Goal: Task Accomplishment & Management: Manage account settings

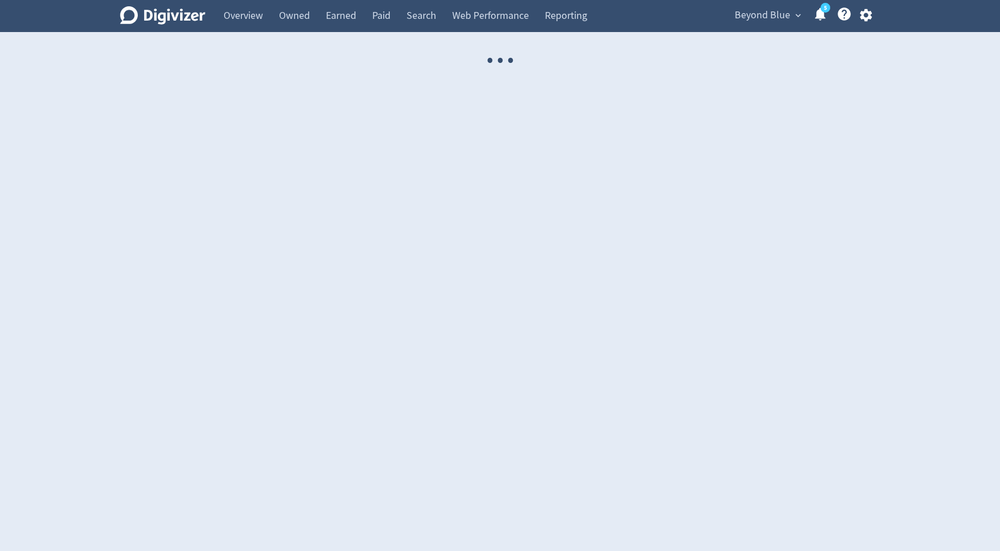
select select "USER"
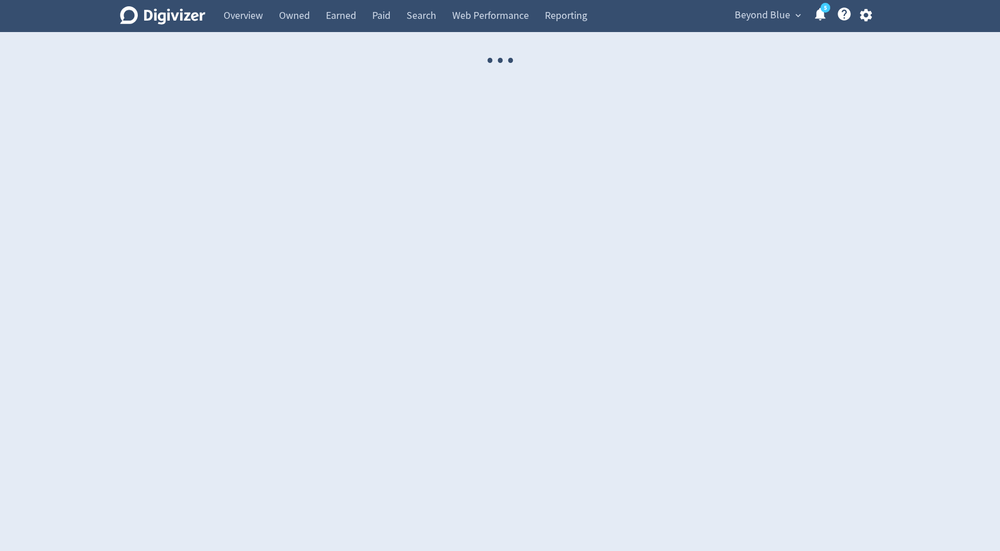
select select "USER"
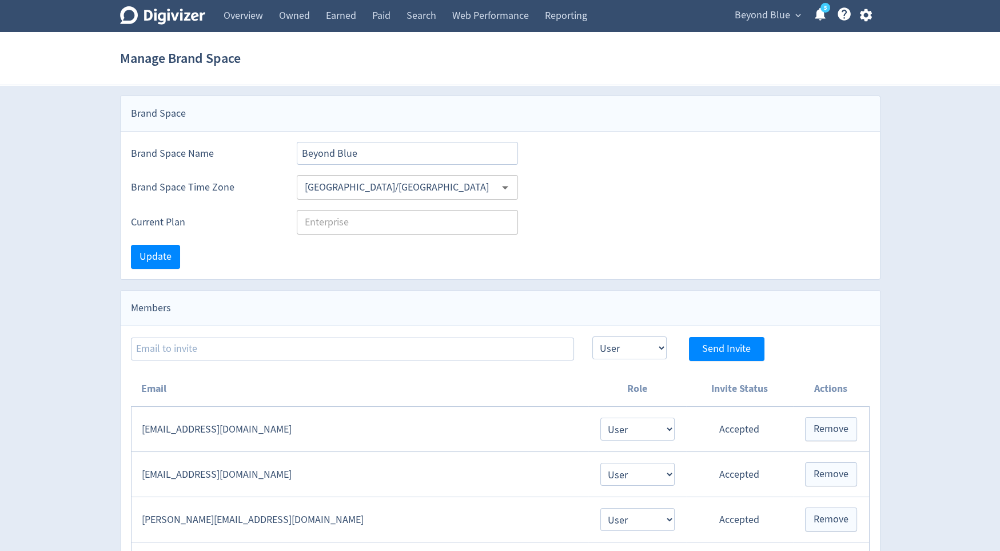
click at [772, 15] on span "Beyond Blue" at bounding box center [762, 15] width 55 height 18
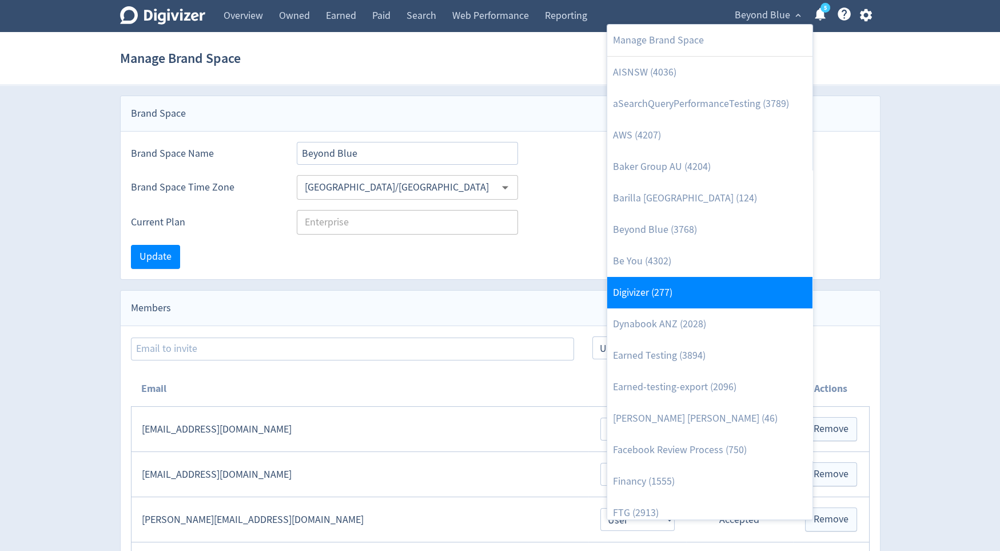
click at [693, 283] on link "Digivizer (277)" at bounding box center [709, 292] width 205 height 31
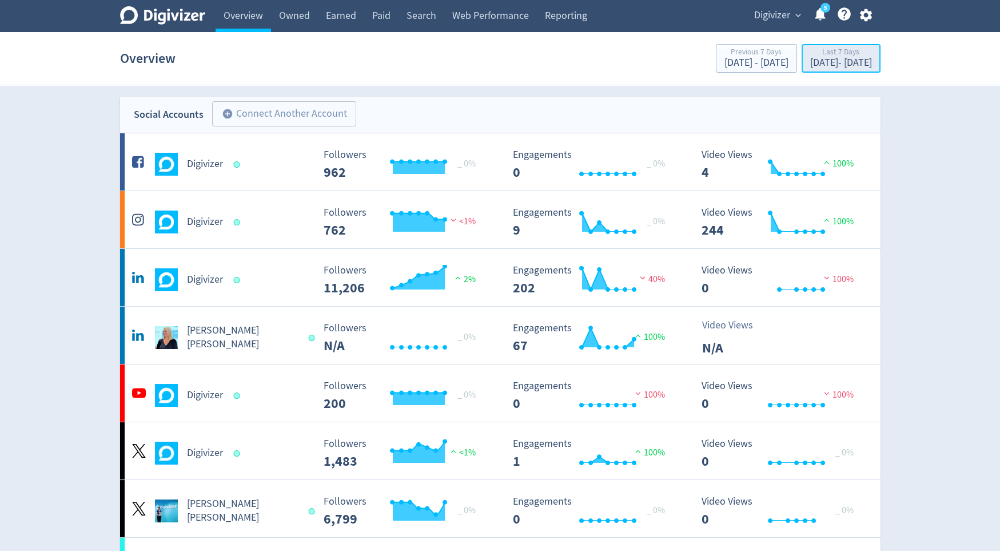
click at [817, 58] on div "[DATE] - [DATE]" at bounding box center [841, 63] width 62 height 10
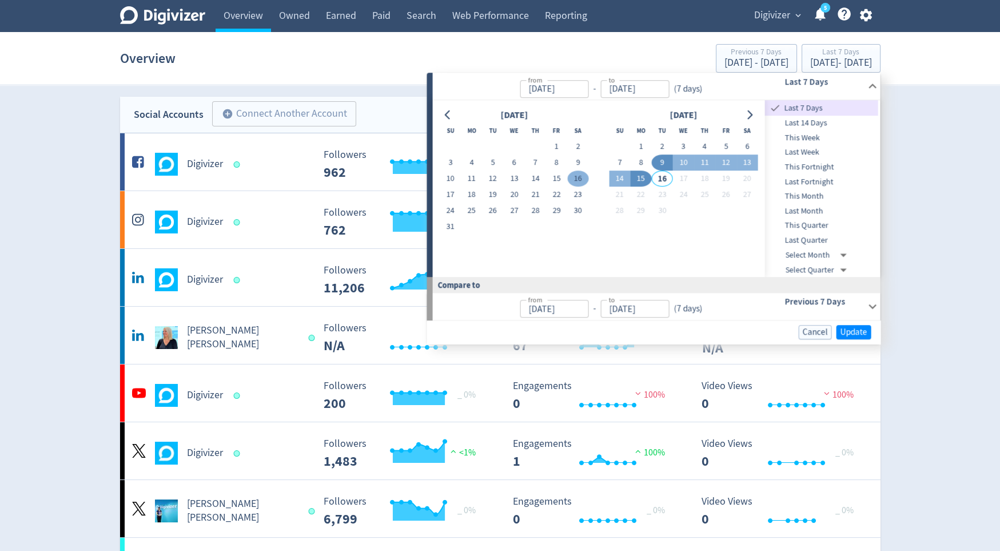
click at [574, 180] on button "16" at bounding box center [577, 179] width 21 height 16
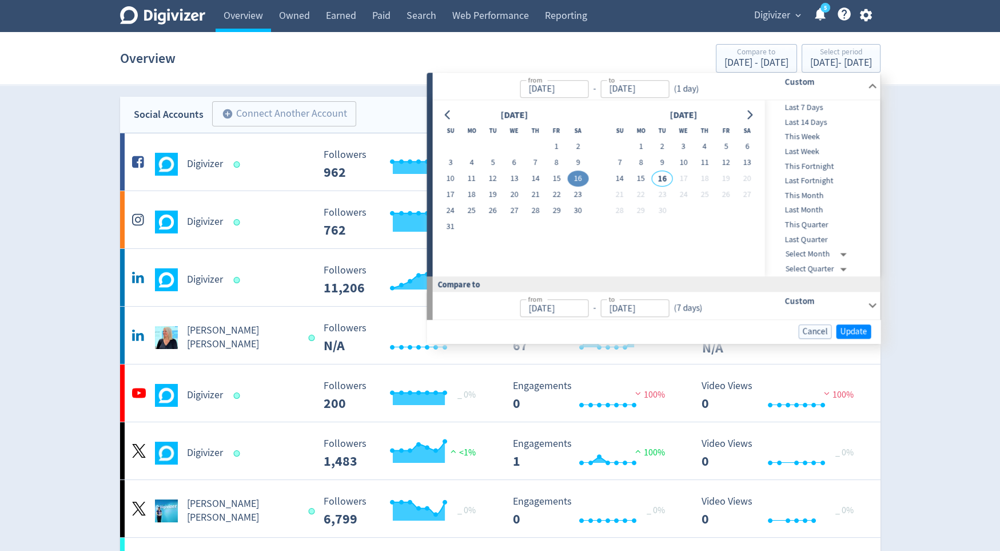
type input "[DATE]"
click at [626, 180] on button "14" at bounding box center [619, 179] width 21 height 16
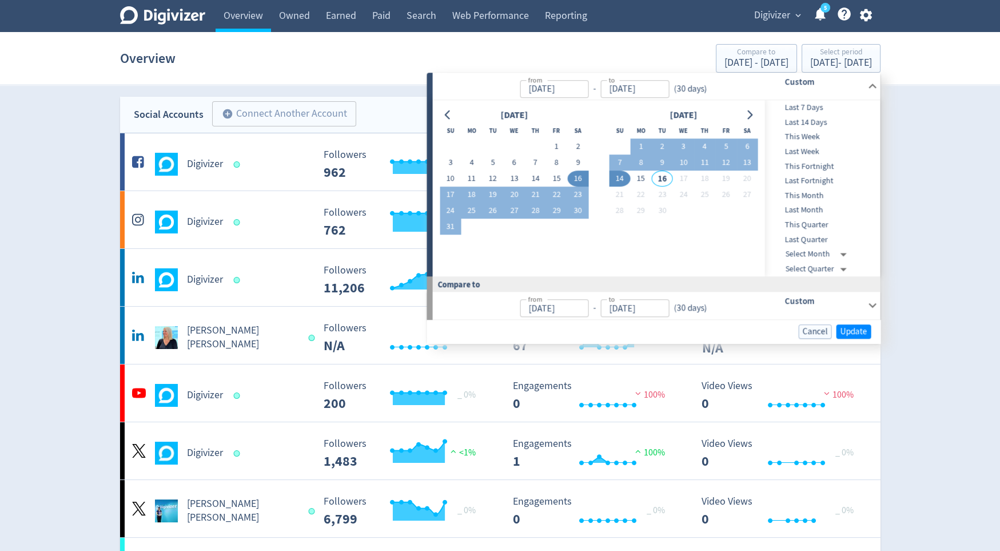
type input "[DATE]"
click at [864, 332] on span "Update" at bounding box center [854, 331] width 27 height 9
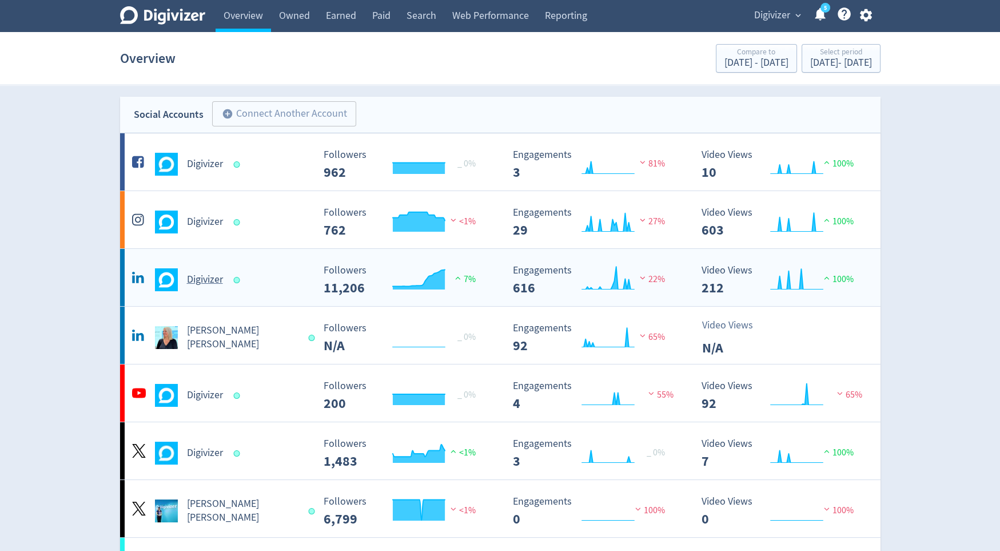
click at [260, 288] on div "Digivizer" at bounding box center [221, 279] width 185 height 23
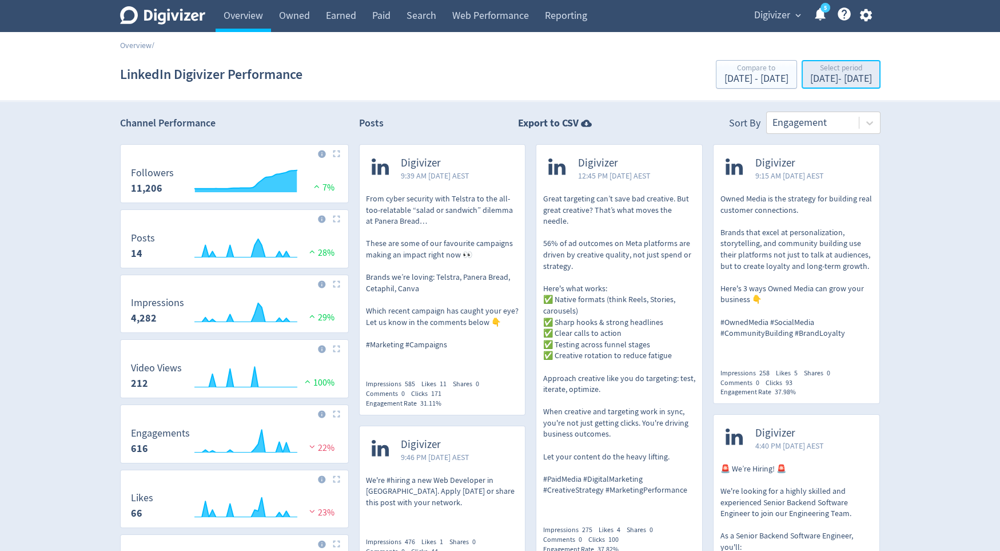
click at [813, 80] on div "[DATE] - [DATE]" at bounding box center [841, 79] width 62 height 10
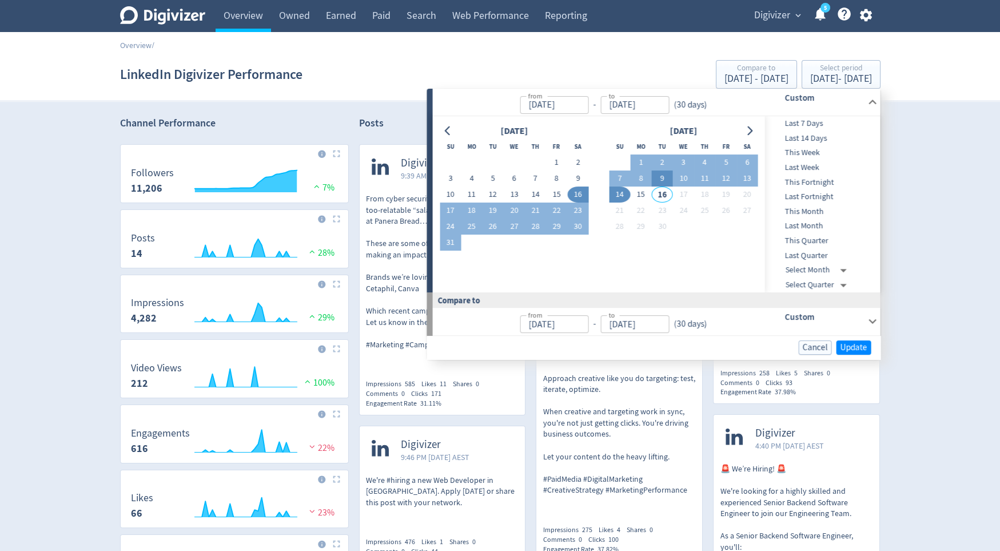
click at [661, 172] on button "9" at bounding box center [662, 178] width 21 height 16
type input "[DATE]"
click at [661, 172] on button "9" at bounding box center [662, 178] width 21 height 16
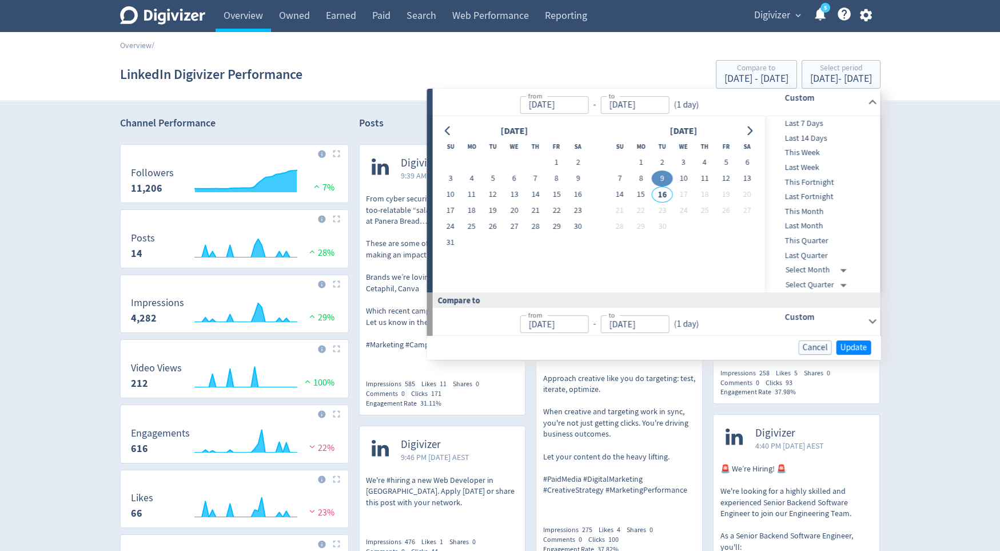
type input "[DATE]"
click at [850, 350] on span "Update" at bounding box center [854, 347] width 27 height 9
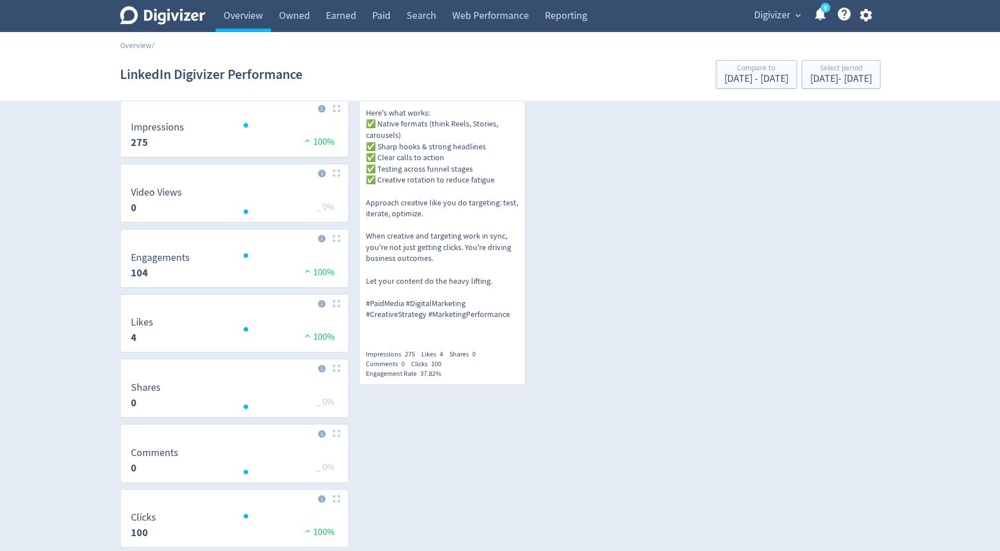
scroll to position [232, 0]
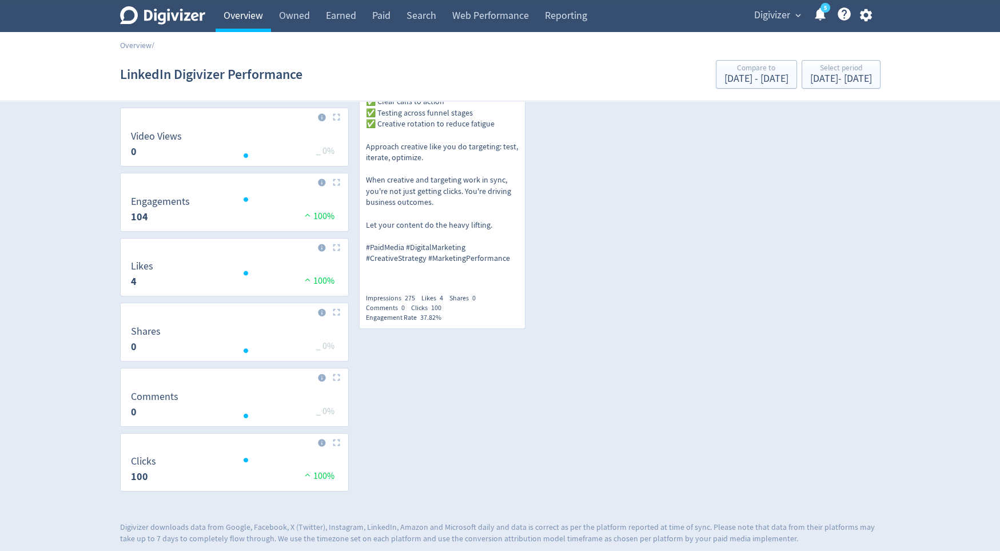
click at [249, 22] on link "Overview" at bounding box center [243, 16] width 55 height 32
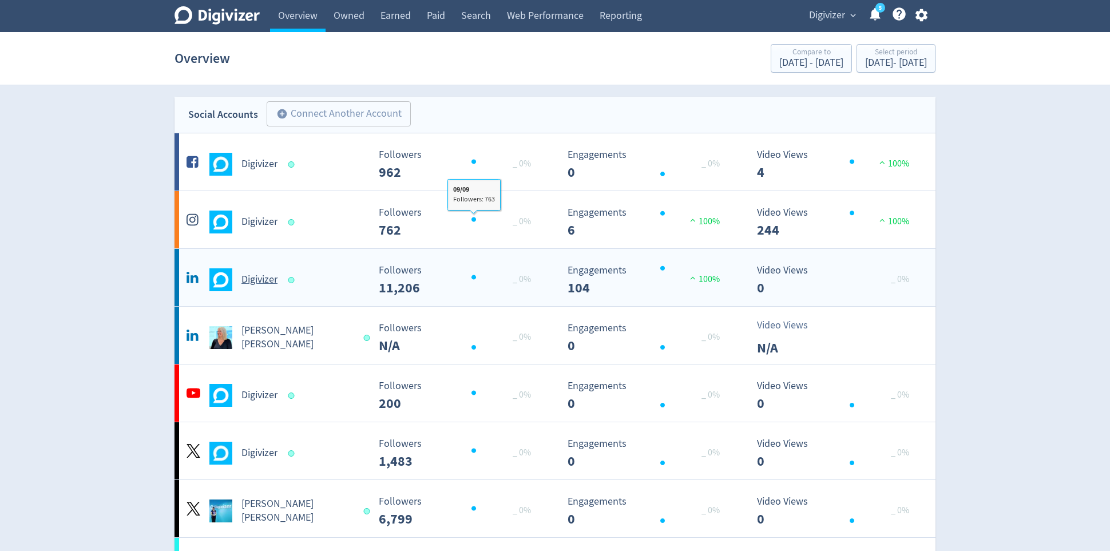
click at [319, 267] on div "Digivizer" at bounding box center [273, 275] width 189 height 32
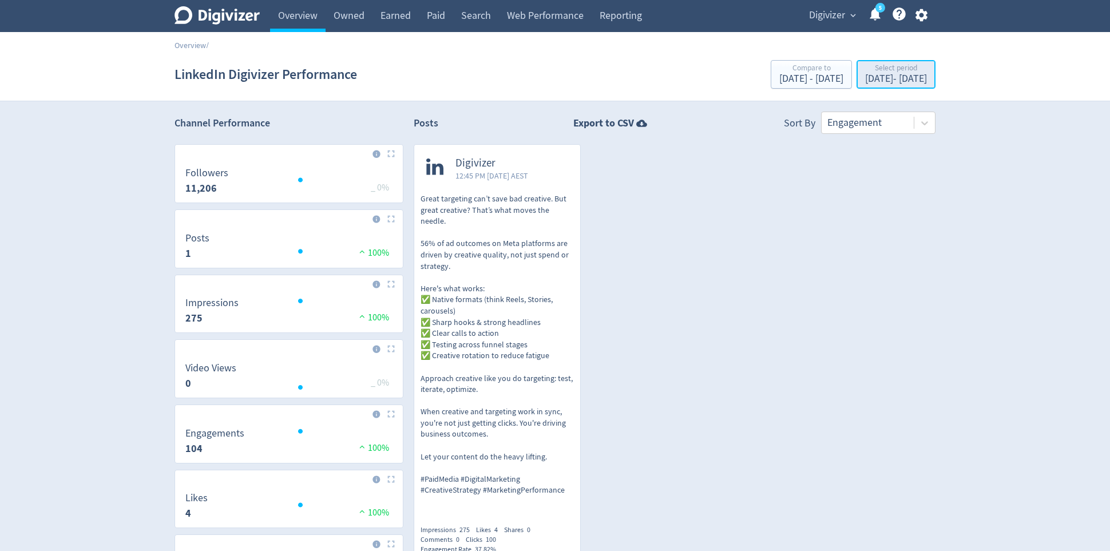
click at [865, 77] on div "[DATE] - [DATE]" at bounding box center [896, 79] width 62 height 10
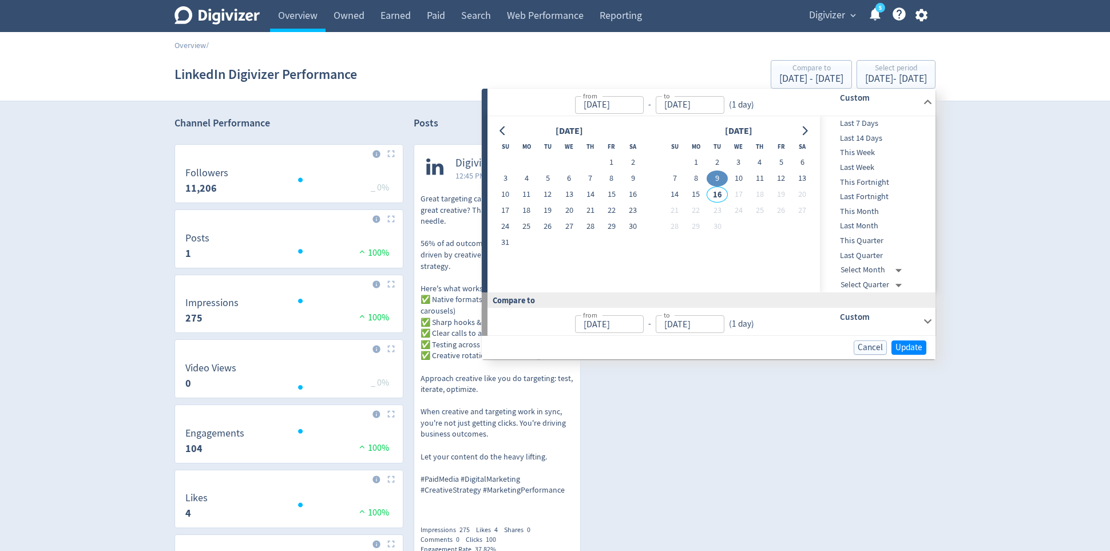
click at [713, 176] on button "9" at bounding box center [716, 178] width 21 height 16
click at [759, 178] on button "11" at bounding box center [759, 178] width 21 height 16
type input "[DATE]"
click at [914, 344] on span "Update" at bounding box center [908, 347] width 27 height 9
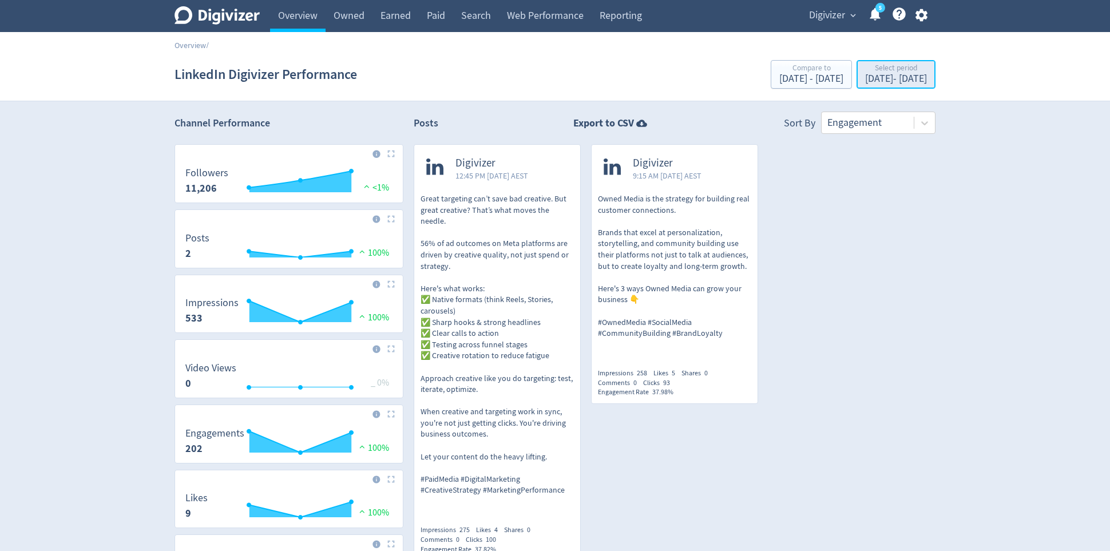
click at [868, 79] on div "[DATE] - [DATE]" at bounding box center [896, 79] width 62 height 10
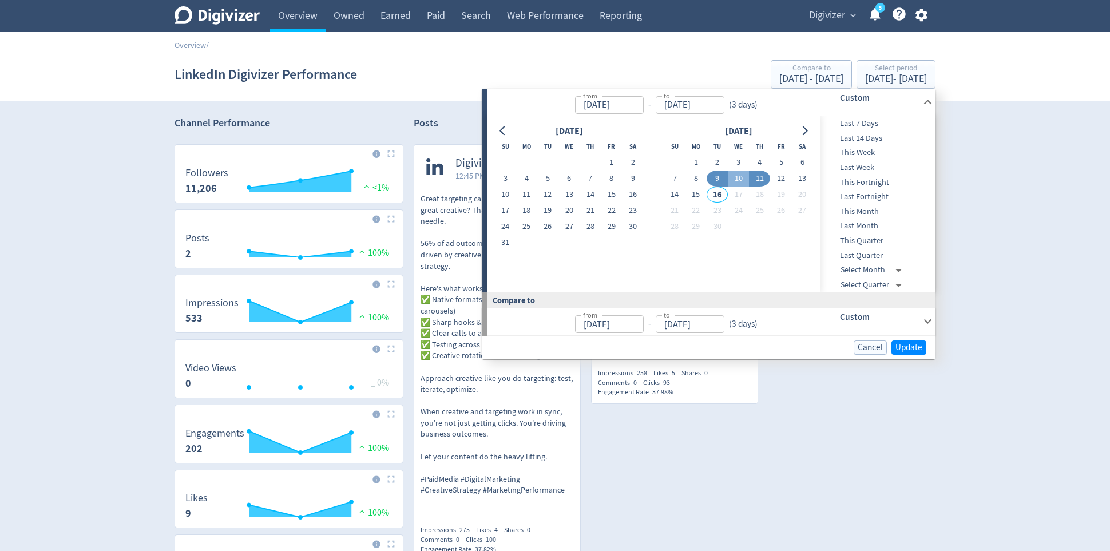
click at [711, 175] on button "9" at bounding box center [716, 178] width 21 height 16
click at [798, 177] on button "13" at bounding box center [802, 178] width 21 height 16
type input "[DATE]"
click at [906, 346] on span "Update" at bounding box center [908, 347] width 27 height 9
